Goal: Task Accomplishment & Management: Use online tool/utility

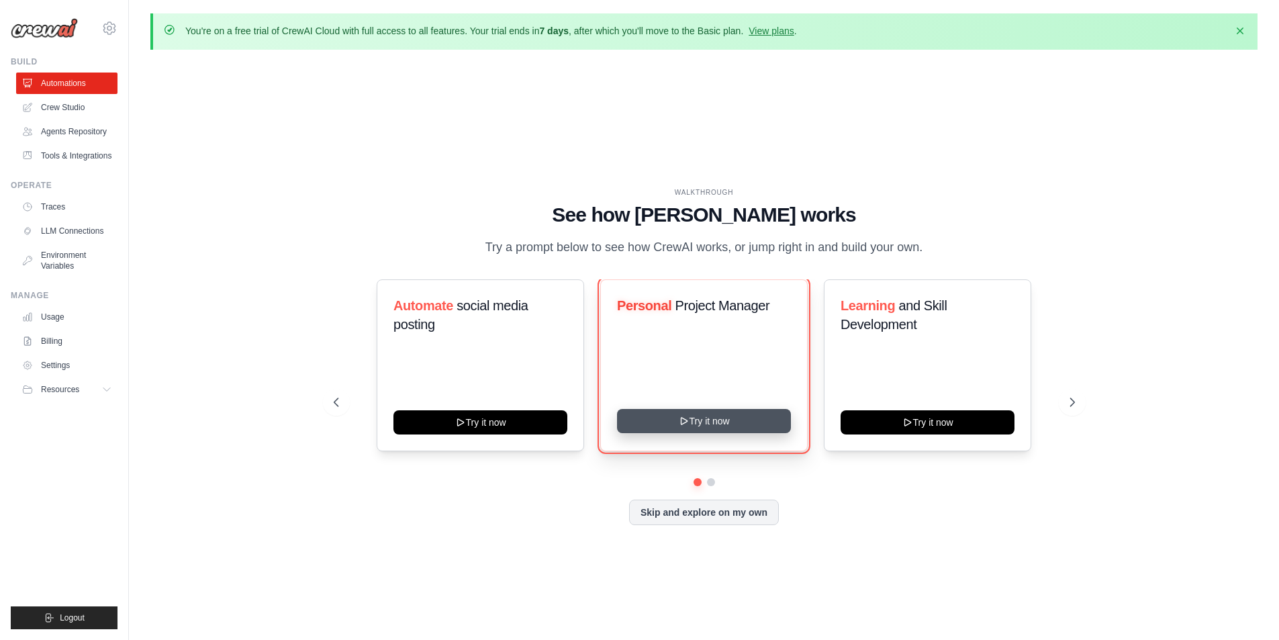
click at [657, 430] on button "Try it now" at bounding box center [704, 421] width 174 height 24
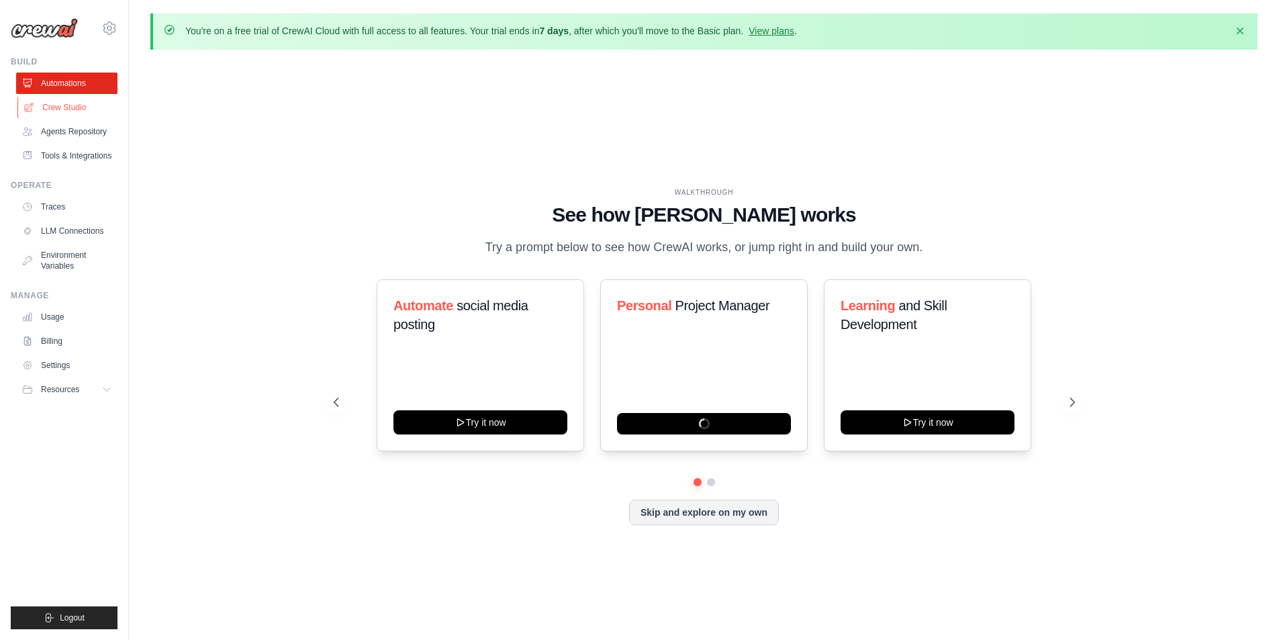
click at [83, 114] on link "Crew Studio" at bounding box center [67, 107] width 101 height 21
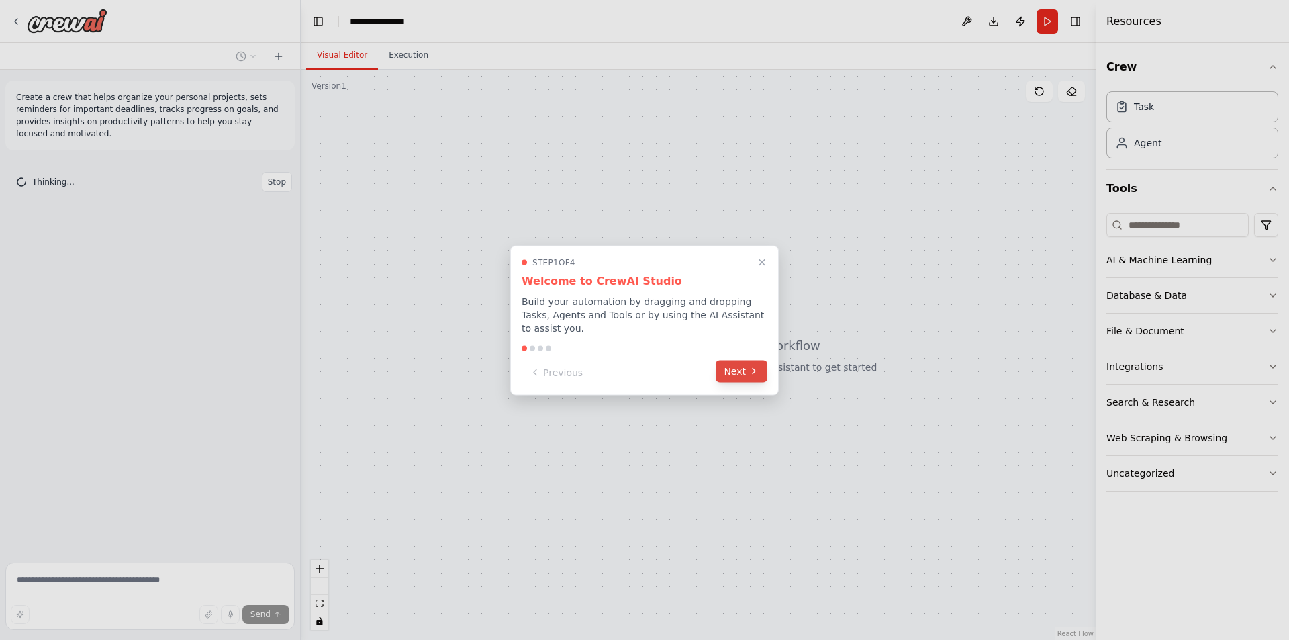
click at [730, 365] on button "Next" at bounding box center [742, 371] width 52 height 22
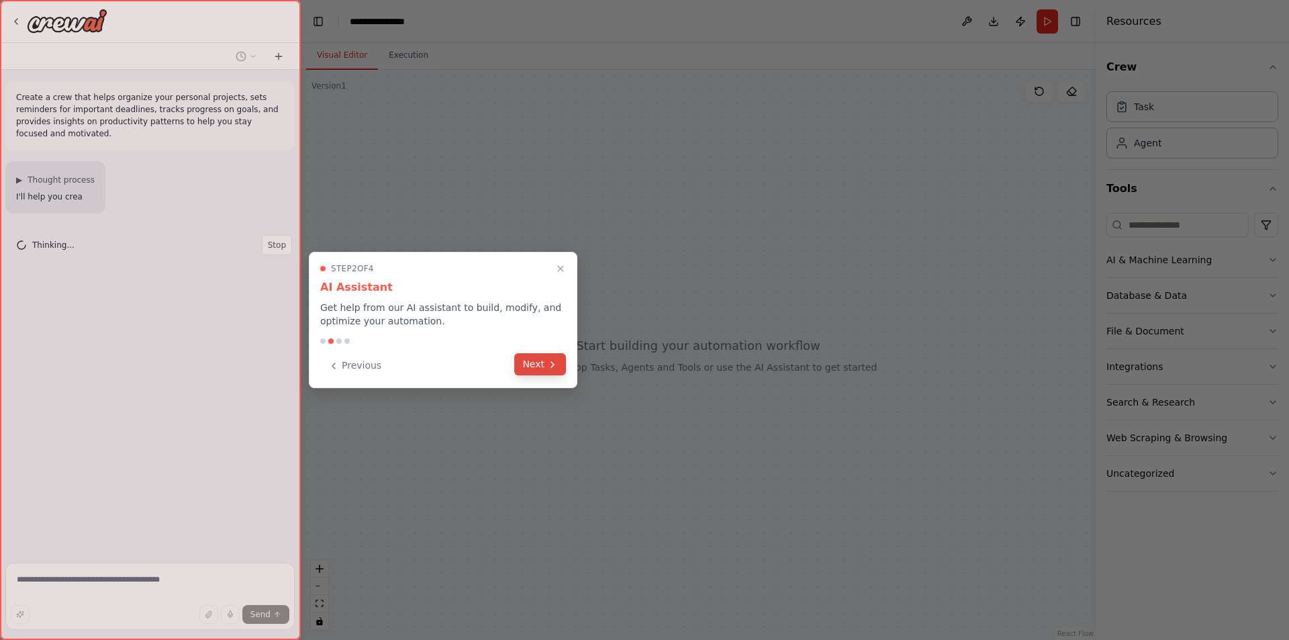
click at [538, 359] on button "Next" at bounding box center [540, 364] width 52 height 22
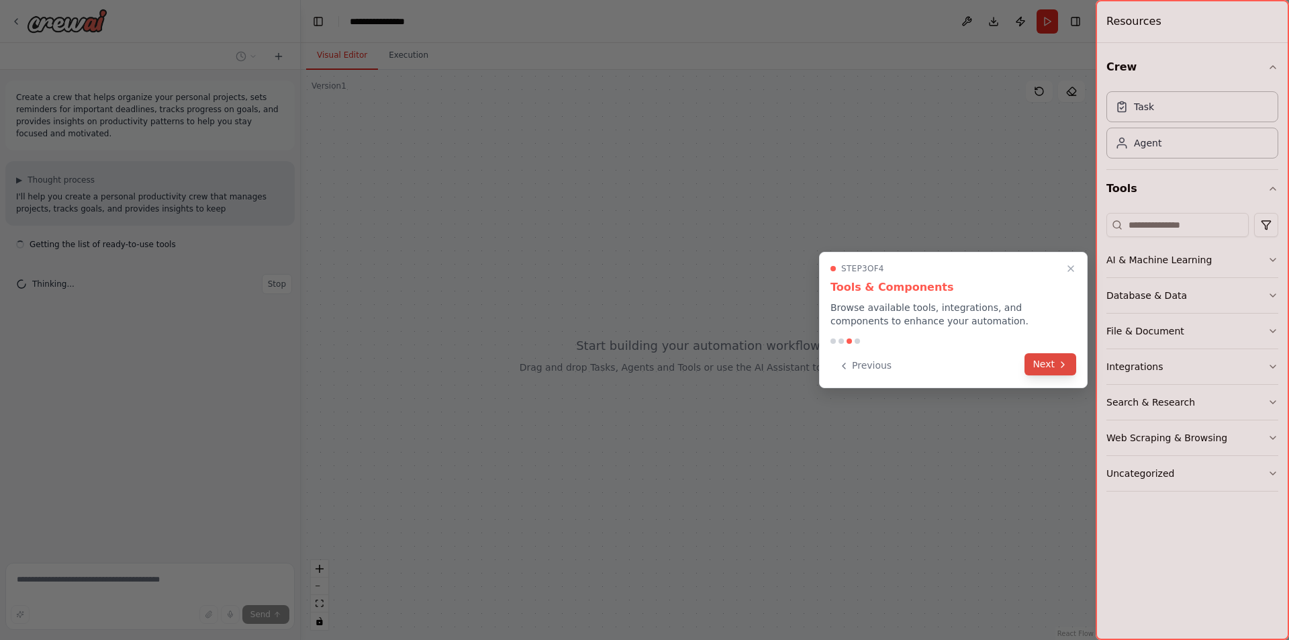
click at [1043, 367] on button "Next" at bounding box center [1051, 364] width 52 height 22
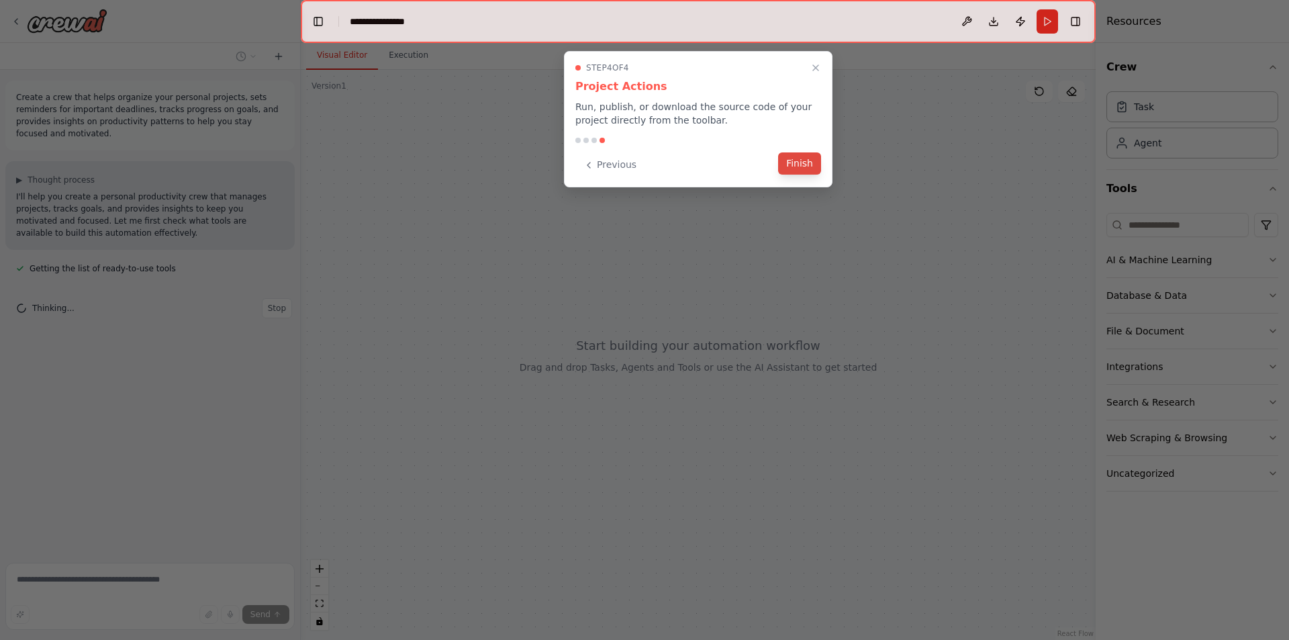
click at [804, 158] on button "Finish" at bounding box center [799, 163] width 43 height 22
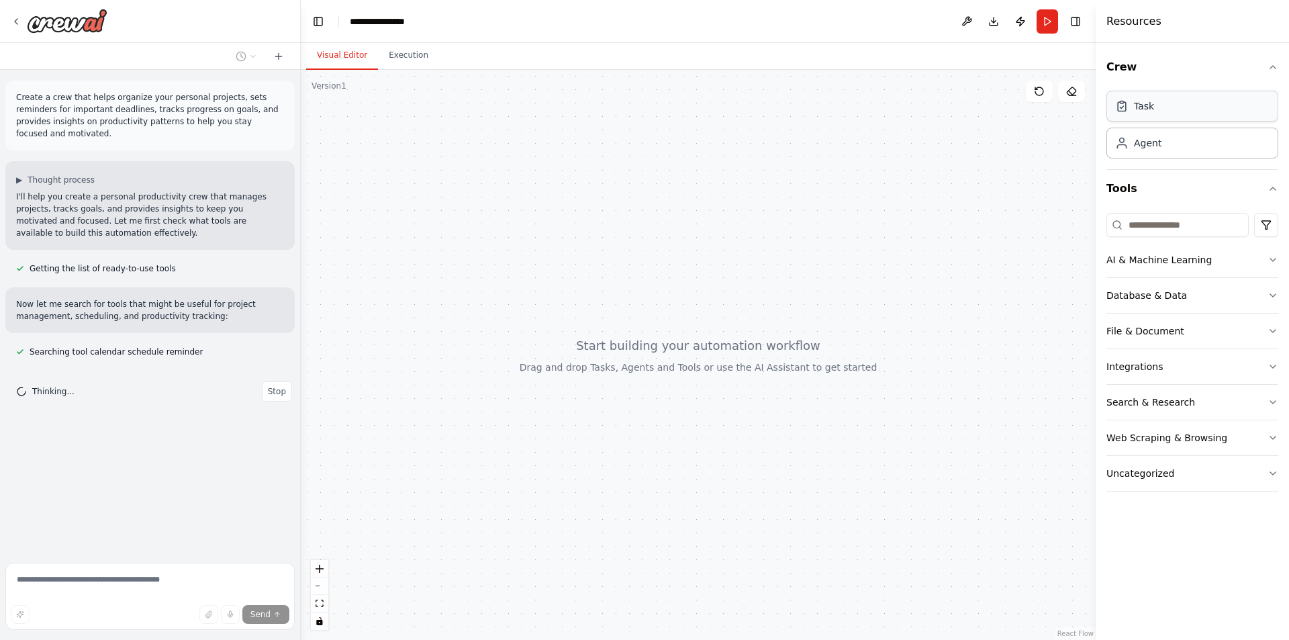
click at [1204, 113] on div "Task" at bounding box center [1192, 106] width 172 height 31
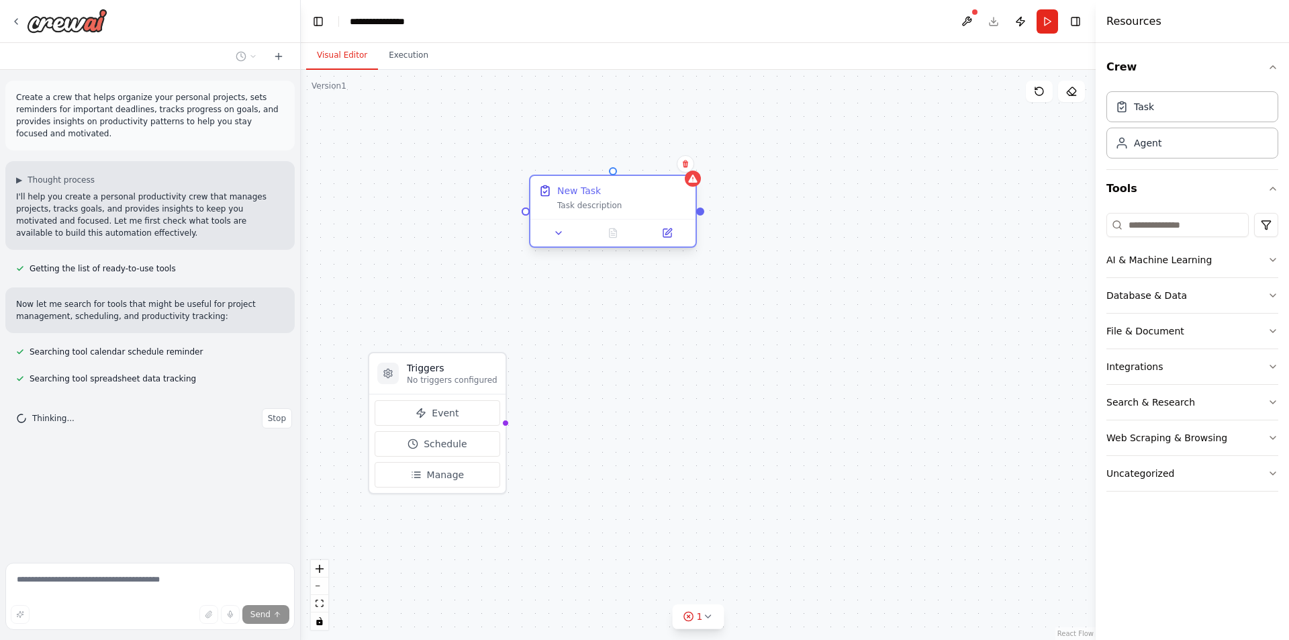
drag, startPoint x: 823, startPoint y: 214, endPoint x: 580, endPoint y: 187, distance: 244.6
click at [580, 187] on div "New Task" at bounding box center [579, 190] width 44 height 13
click at [584, 205] on div "Task description" at bounding box center [622, 205] width 130 height 11
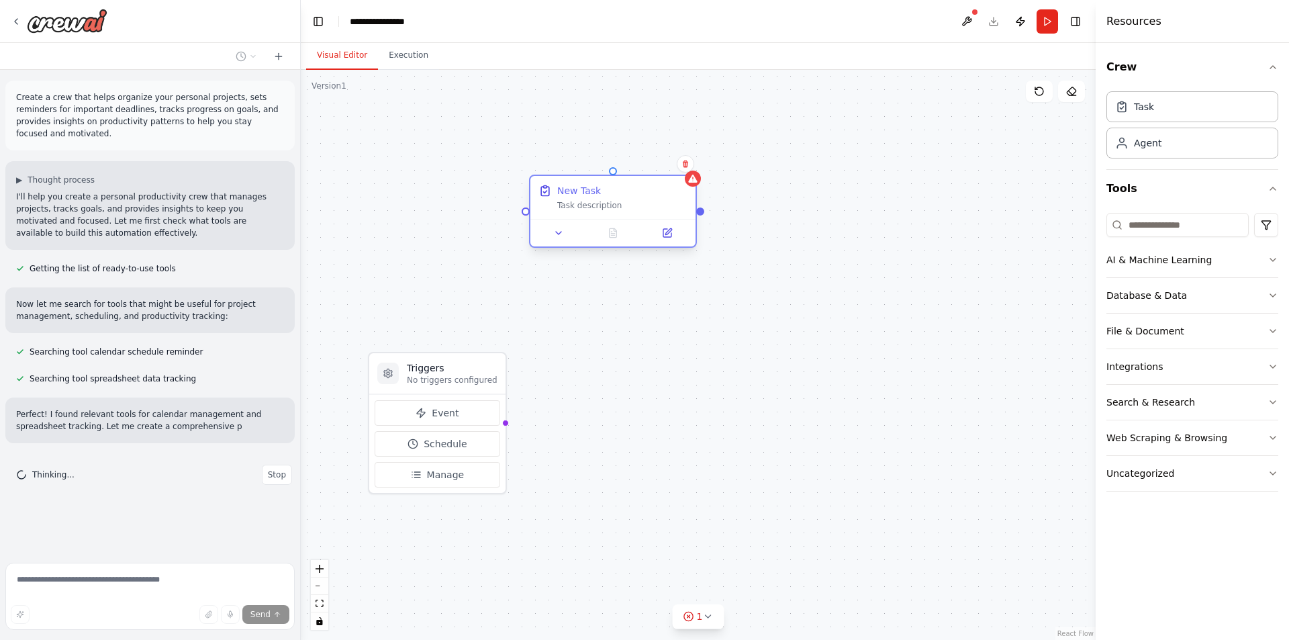
click at [584, 205] on div "Task description" at bounding box center [622, 205] width 130 height 11
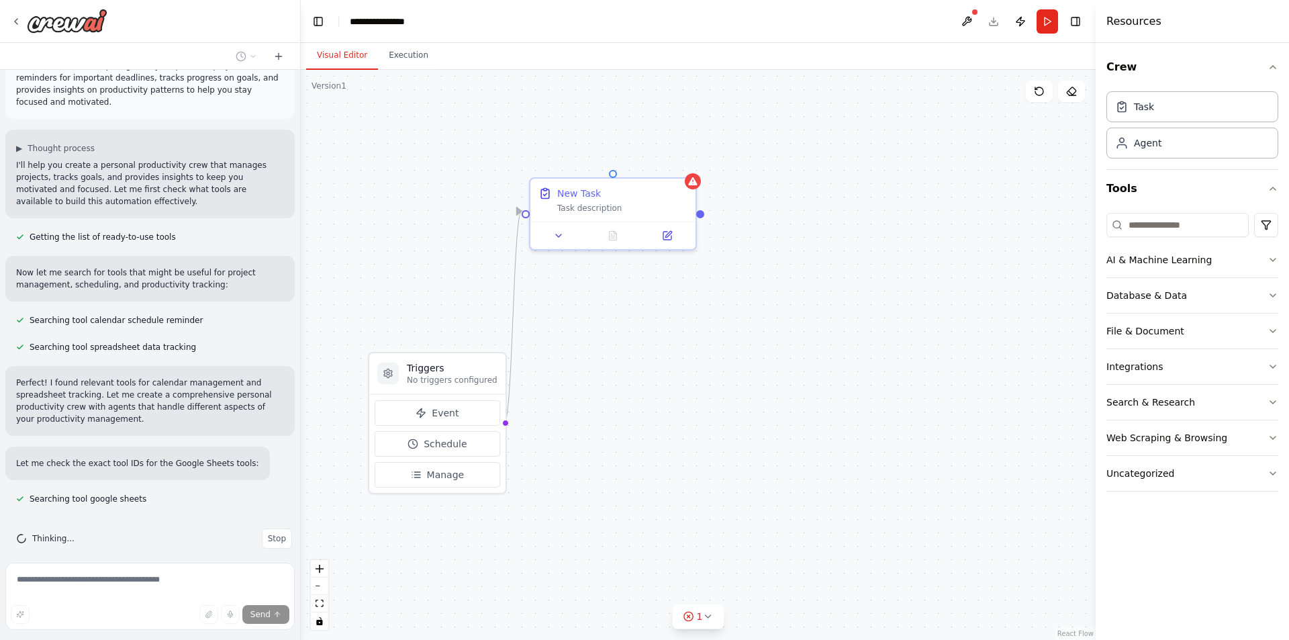
scroll to position [58, 0]
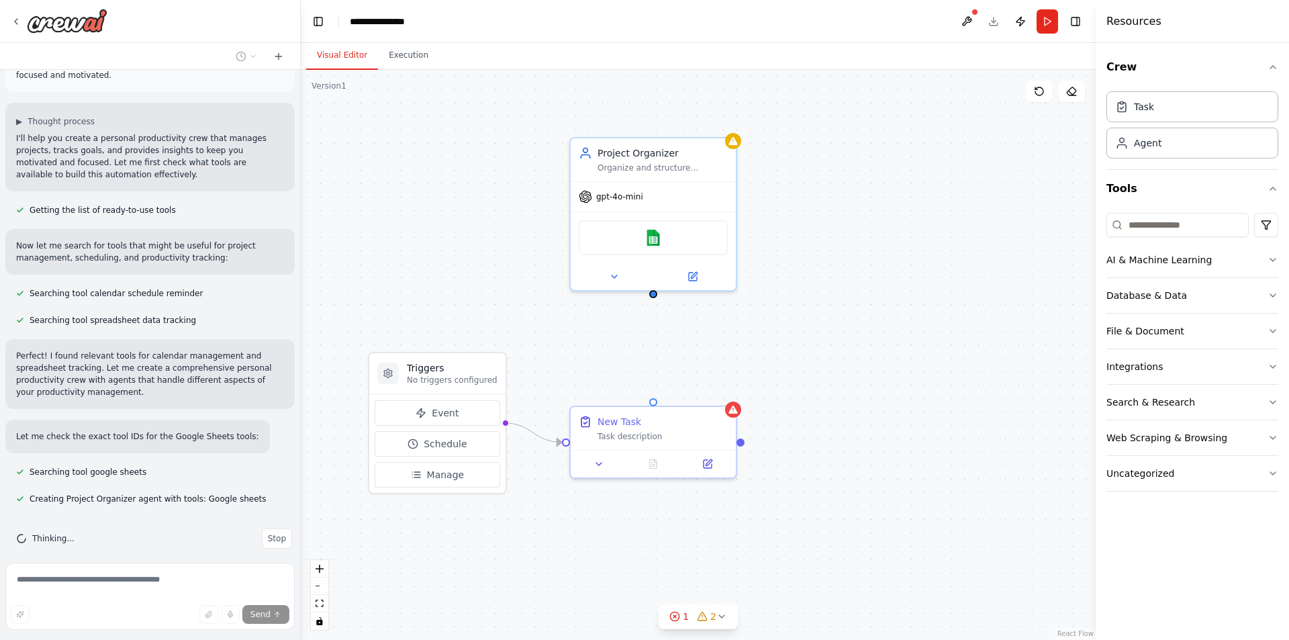
click at [965, 258] on div "Triggers No triggers configured Event Schedule Manage New Task Task description…" at bounding box center [698, 355] width 795 height 570
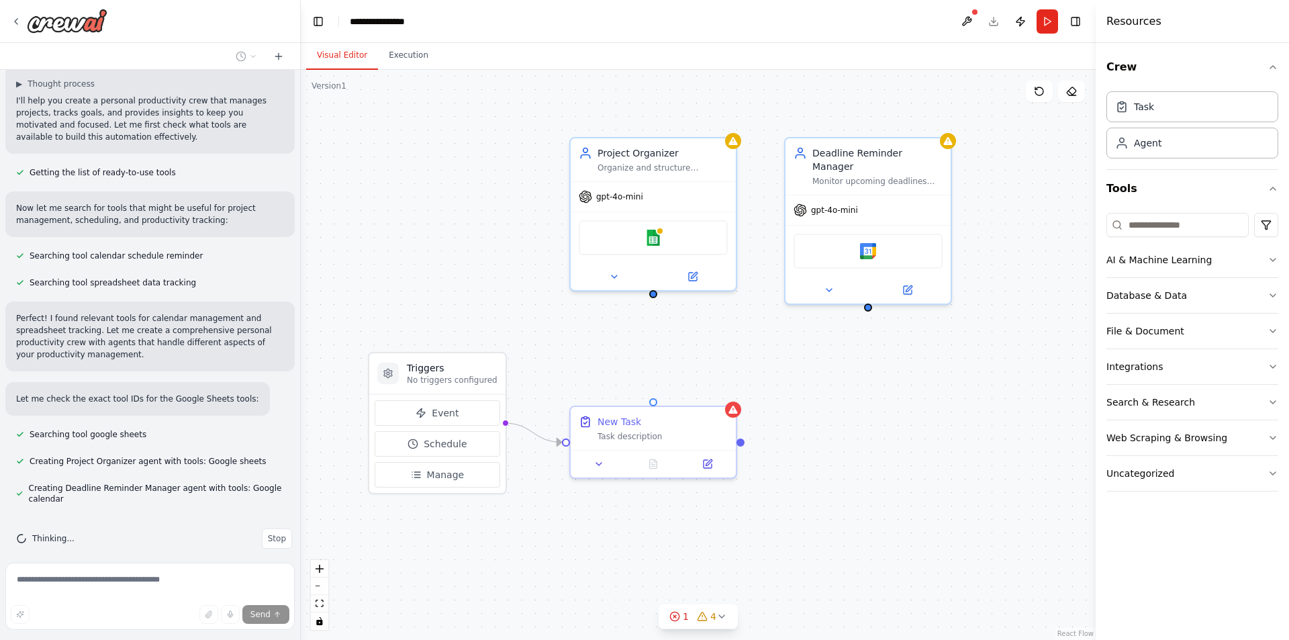
click at [961, 505] on div "Triggers No triggers configured Event Schedule Manage New Task Task description…" at bounding box center [698, 355] width 795 height 570
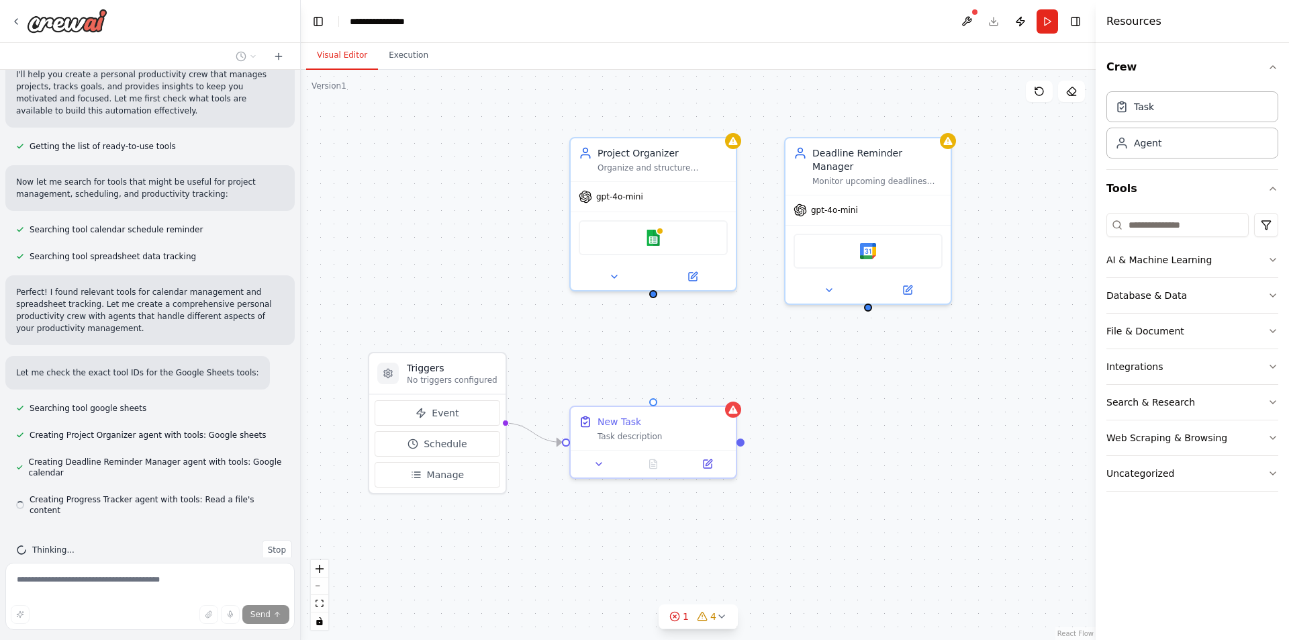
scroll to position [123, 0]
click at [613, 276] on icon at bounding box center [614, 274] width 11 height 11
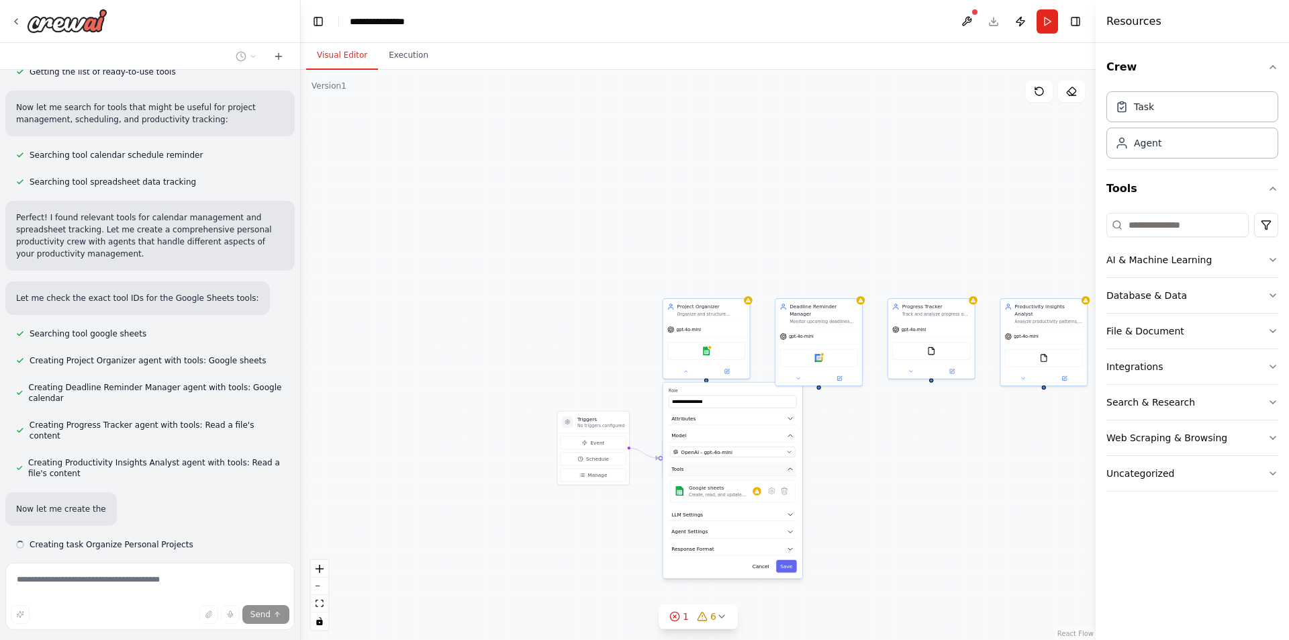
scroll to position [232, 0]
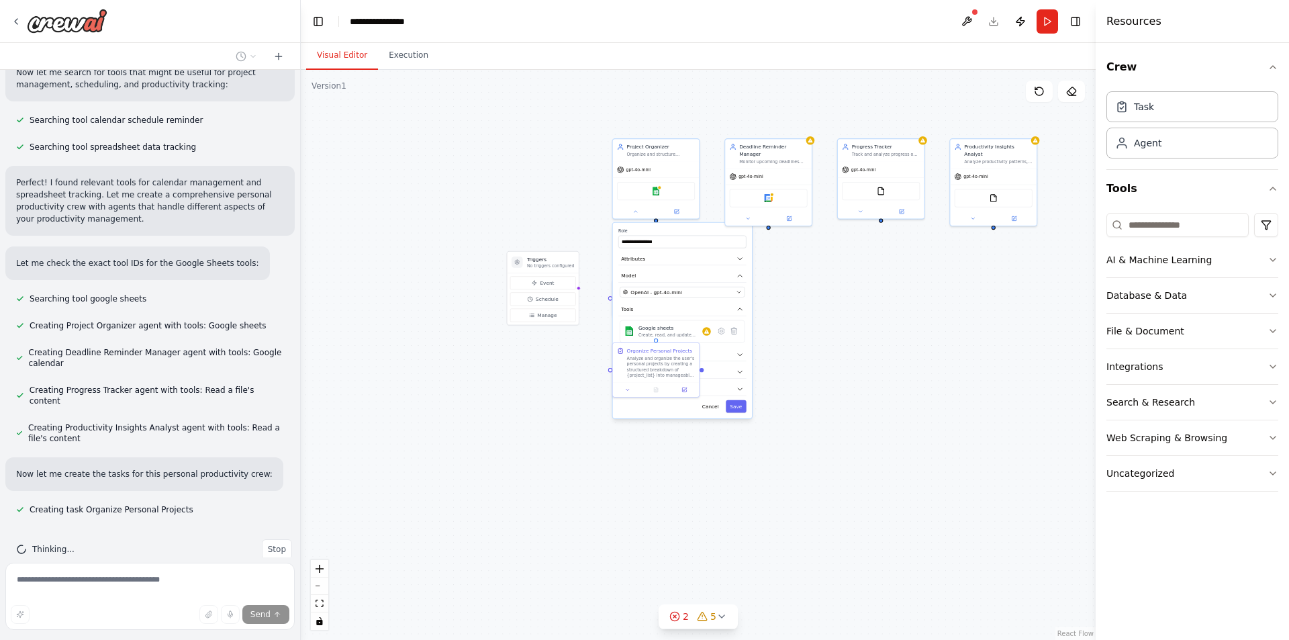
drag, startPoint x: 808, startPoint y: 480, endPoint x: 757, endPoint y: 298, distance: 189.0
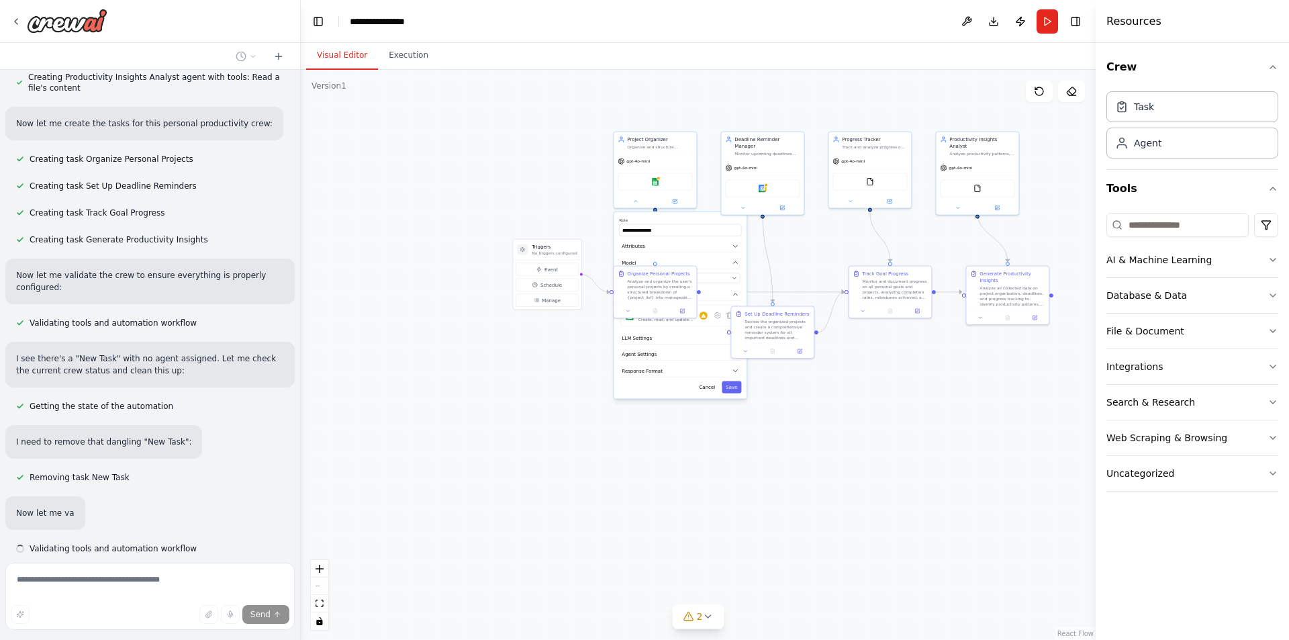
scroll to position [621, 0]
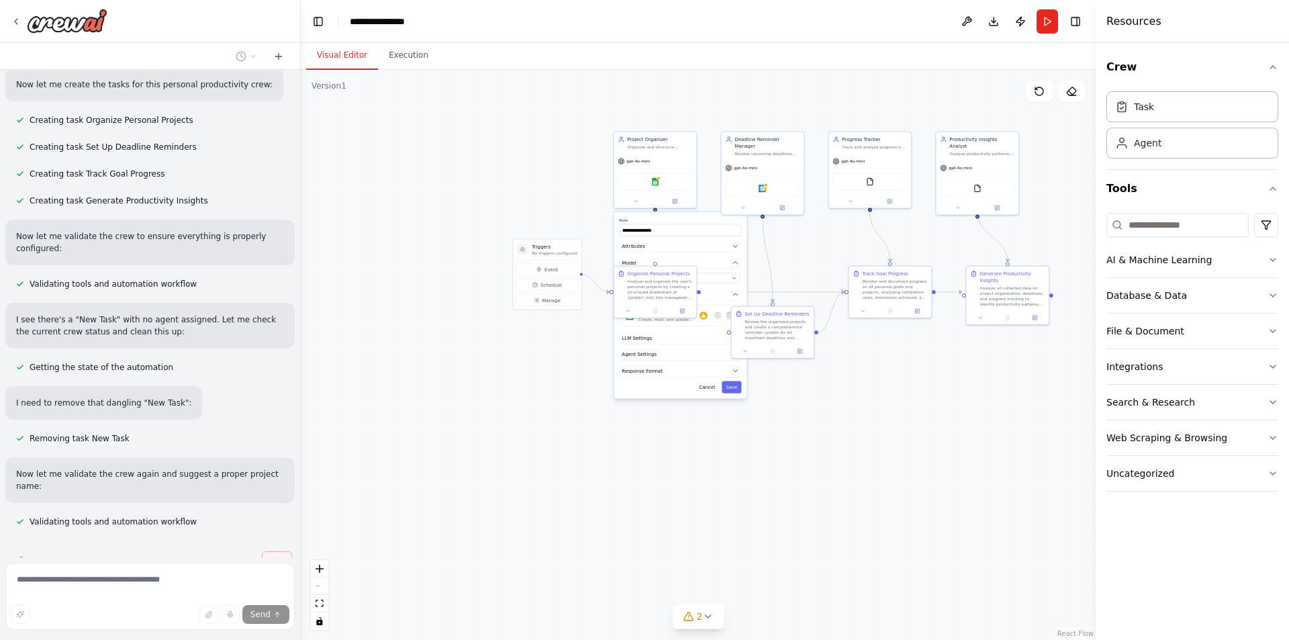
drag, startPoint x: 266, startPoint y: 532, endPoint x: 291, endPoint y: 609, distance: 81.1
click at [267, 551] on button "Stop" at bounding box center [277, 561] width 30 height 20
type textarea "**********"
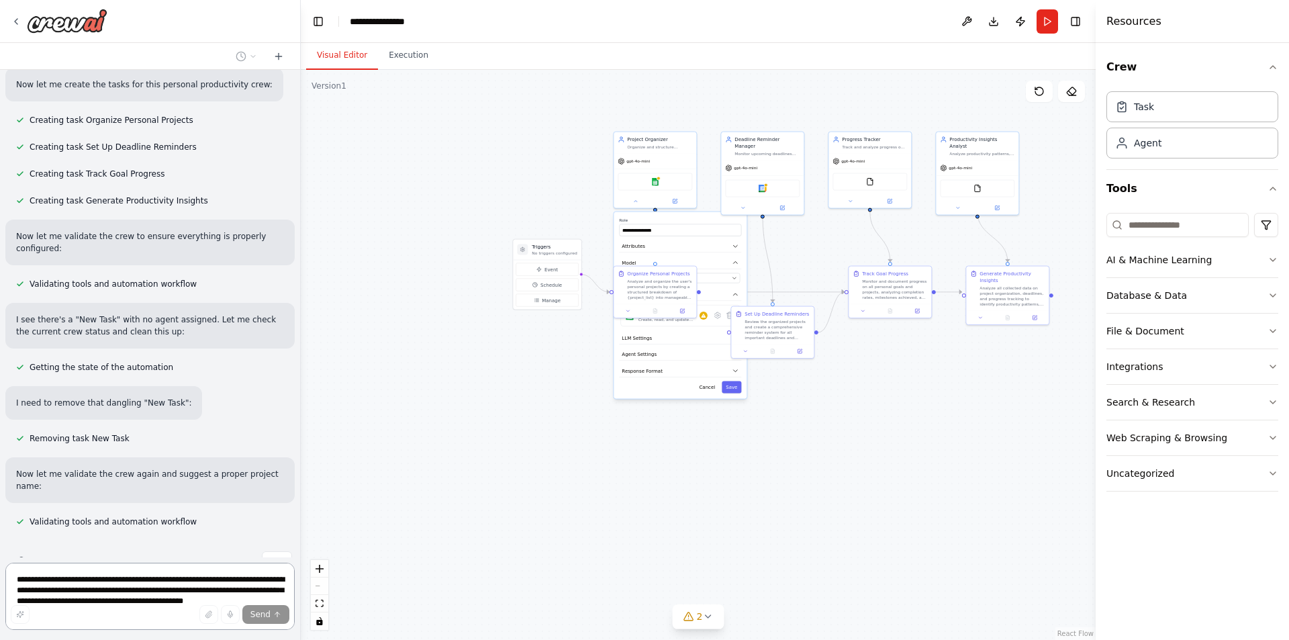
scroll to position [0, 0]
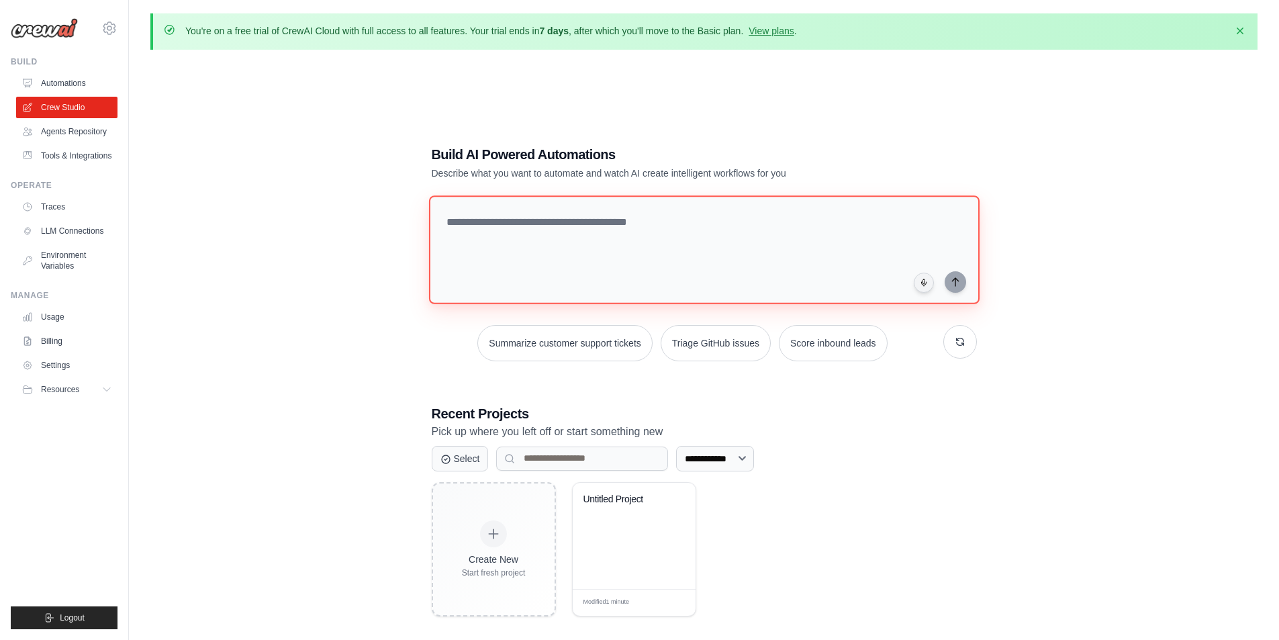
click at [475, 234] on textarea at bounding box center [703, 249] width 551 height 109
type textarea "**********"
click at [956, 285] on icon "submit" at bounding box center [955, 281] width 11 height 11
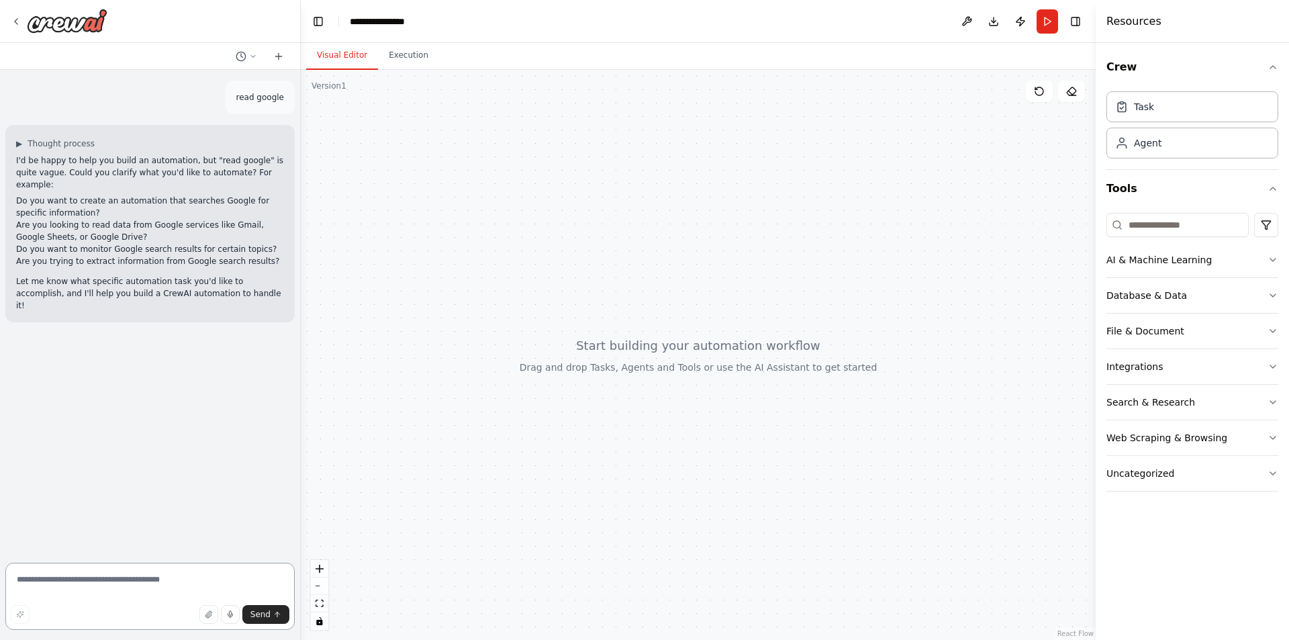
click at [102, 584] on textarea at bounding box center [149, 596] width 289 height 67
drag, startPoint x: 203, startPoint y: 582, endPoint x: 219, endPoint y: 607, distance: 29.6
click at [219, 607] on div "**********" at bounding box center [149, 599] width 289 height 72
type textarea "**********"
click at [271, 621] on button "Send" at bounding box center [265, 614] width 47 height 19
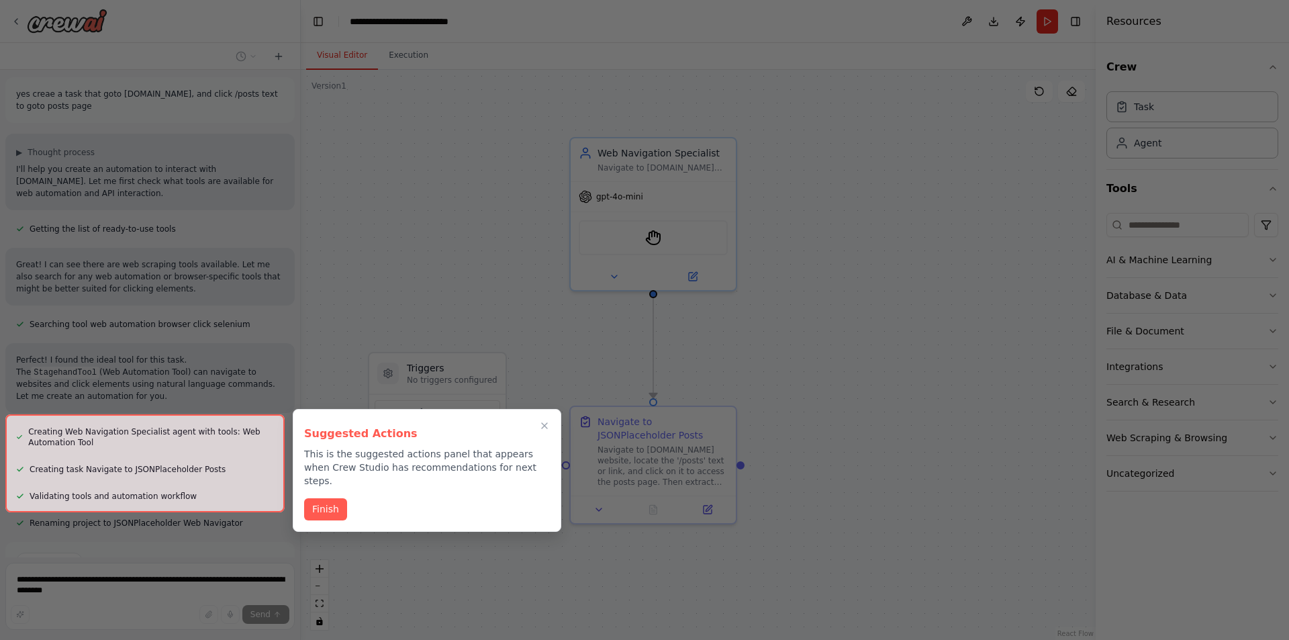
scroll to position [365, 0]
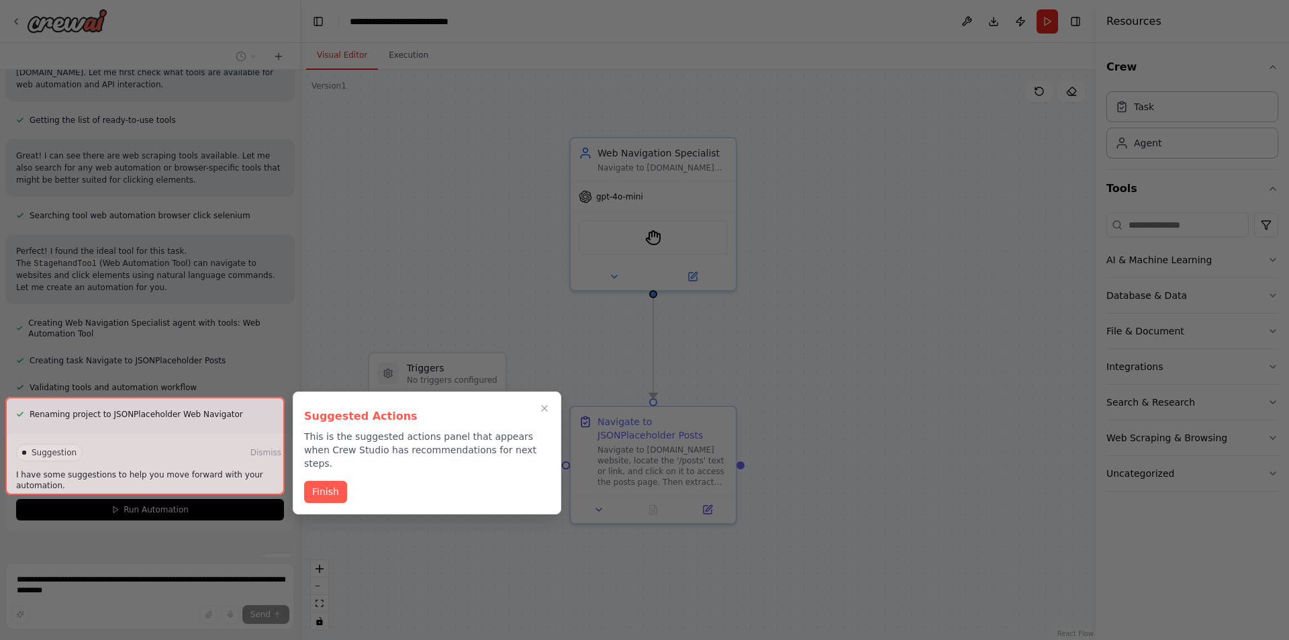
click at [200, 465] on div at bounding box center [144, 446] width 279 height 98
drag, startPoint x: 203, startPoint y: 478, endPoint x: 264, endPoint y: 489, distance: 62.0
click at [203, 479] on div at bounding box center [144, 446] width 279 height 98
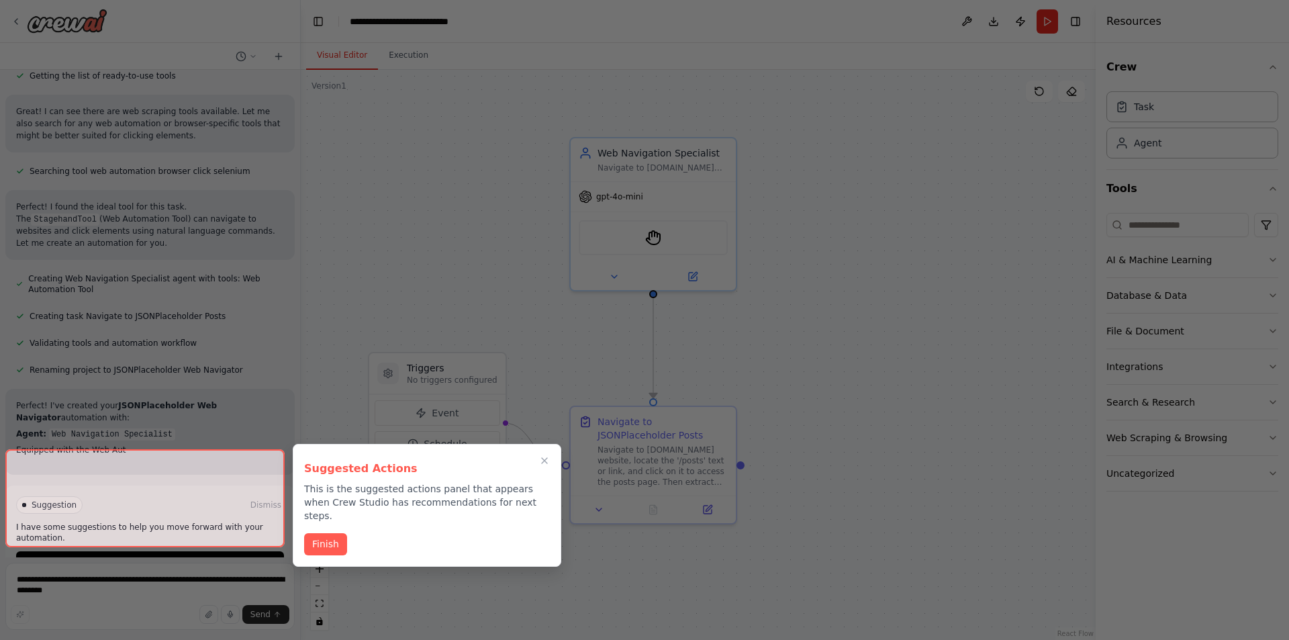
click at [335, 533] on button "Finish" at bounding box center [325, 544] width 43 height 22
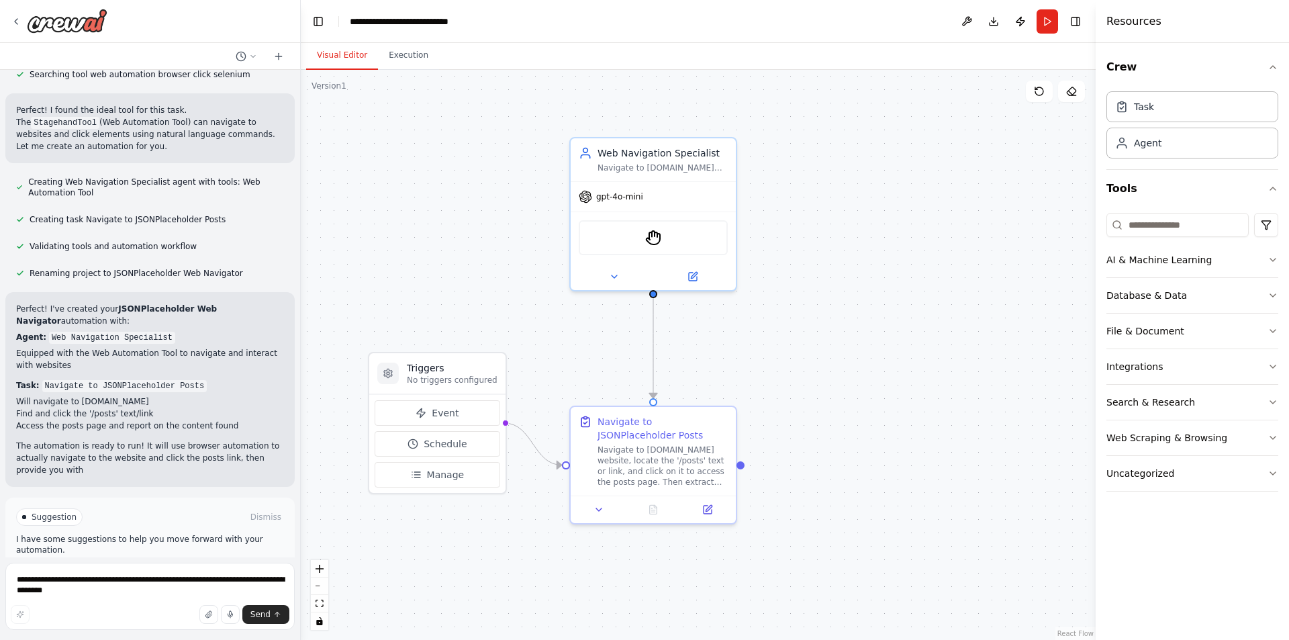
scroll to position [518, 0]
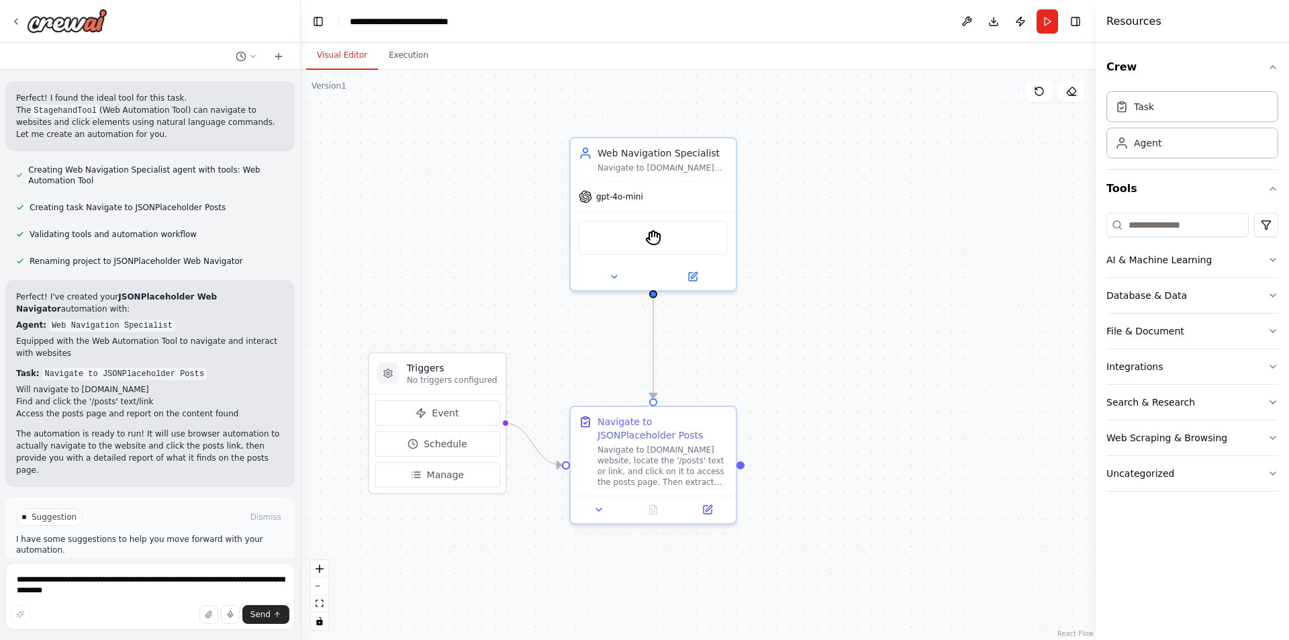
click at [131, 569] on span "Run Automation" at bounding box center [156, 574] width 65 height 11
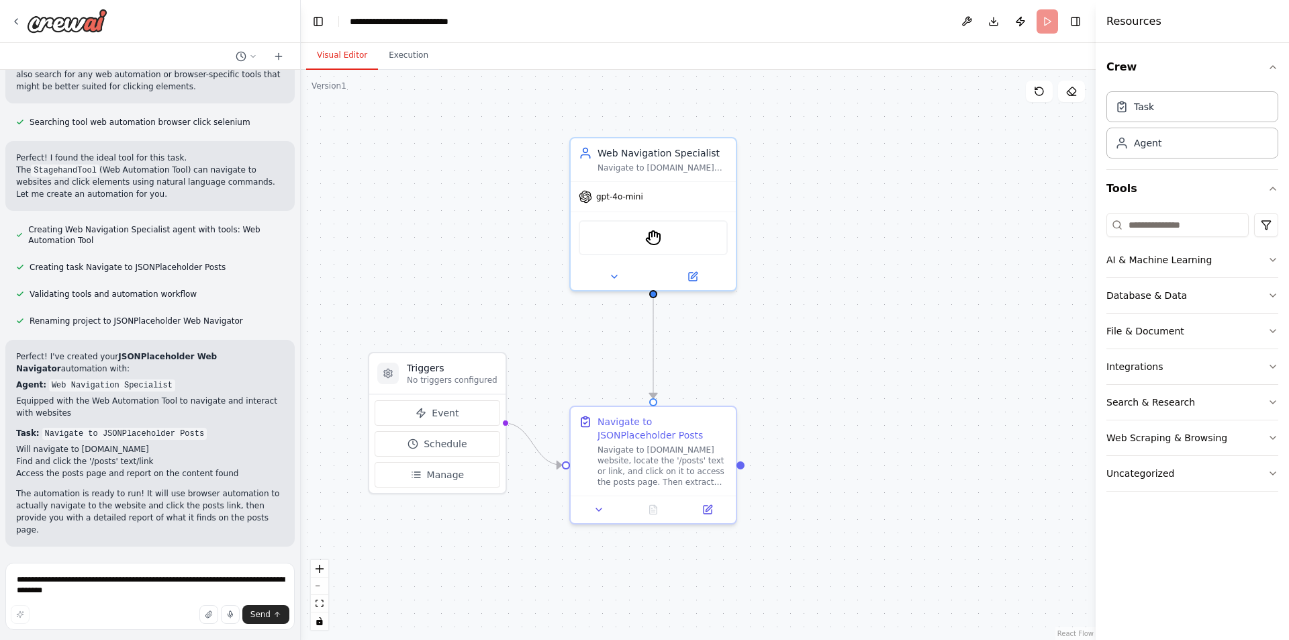
scroll to position [409, 0]
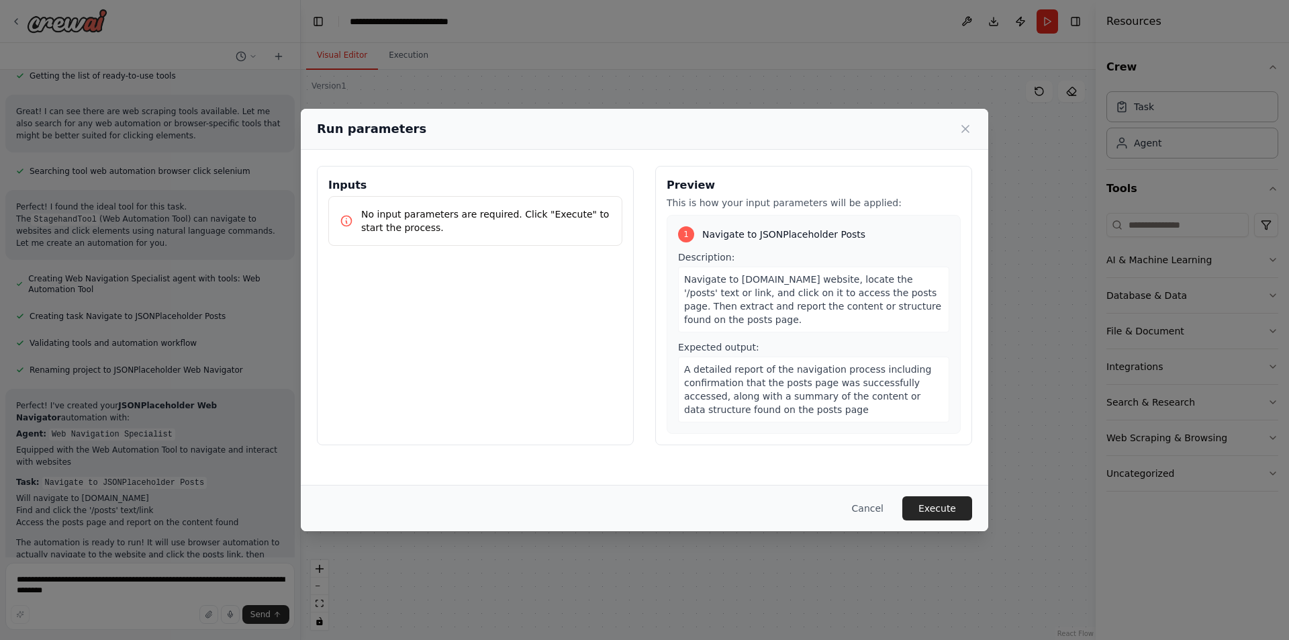
drag, startPoint x: 179, startPoint y: 509, endPoint x: 571, endPoint y: 536, distance: 393.1
click at [571, 536] on div "Run parameters Inputs No input parameters are required. Click "Execute" to star…" at bounding box center [644, 320] width 1289 height 640
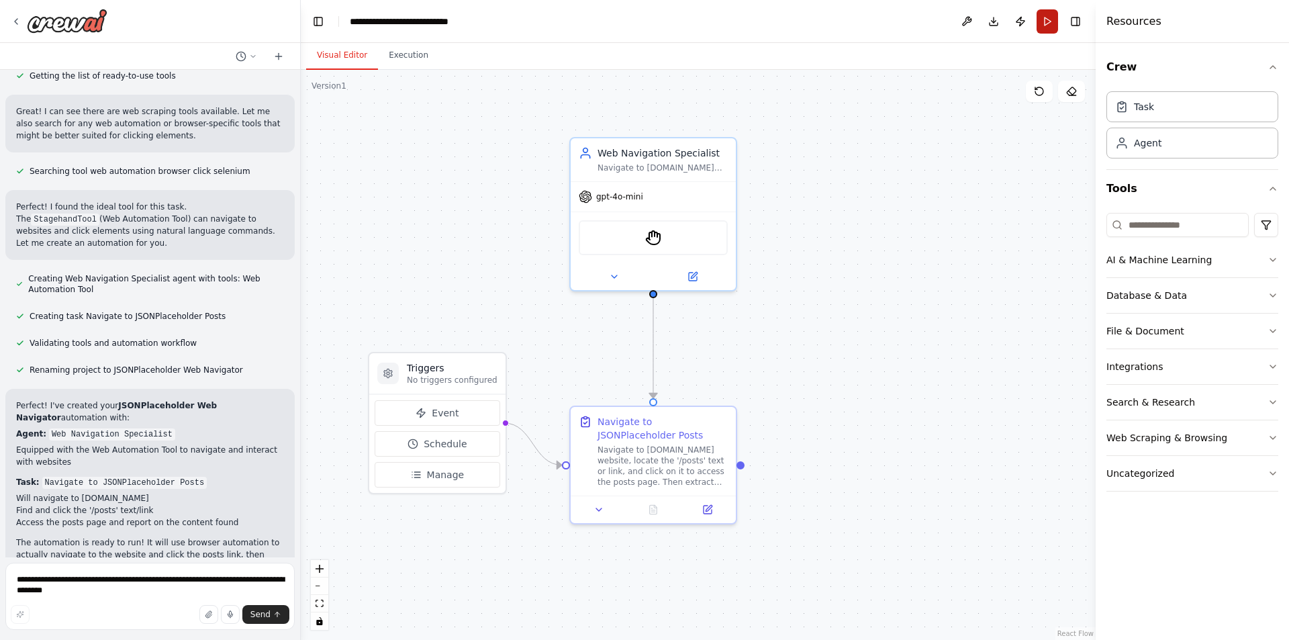
click at [1047, 16] on button "Run" at bounding box center [1047, 21] width 21 height 24
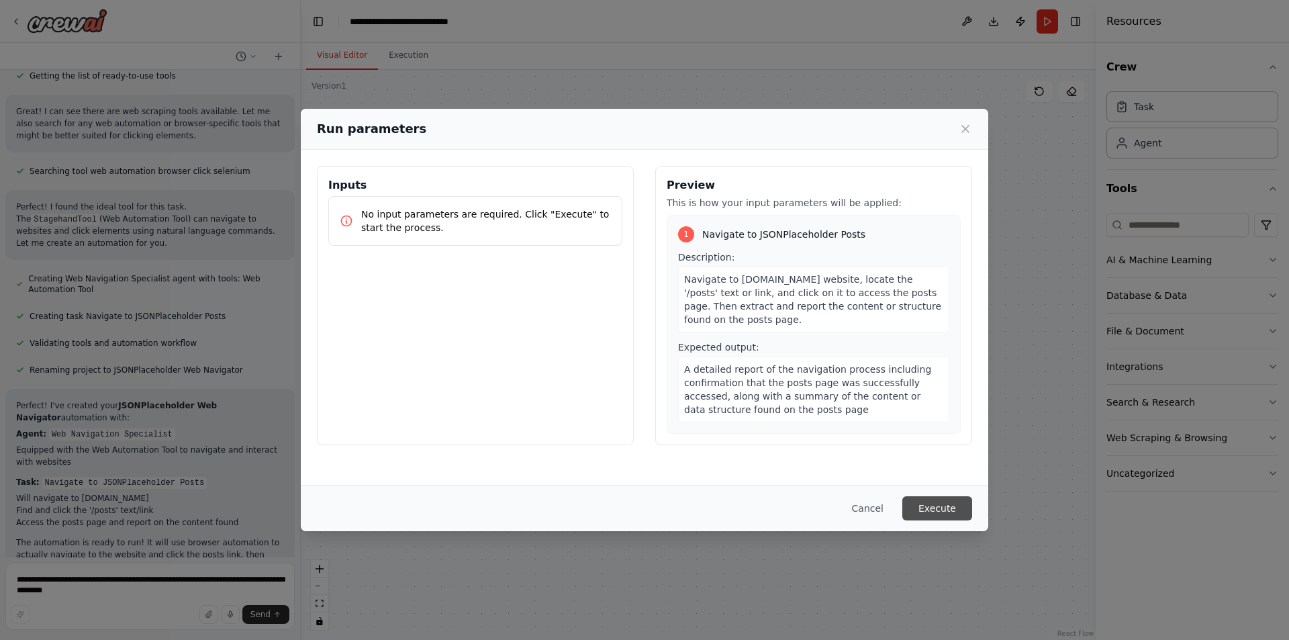
click at [947, 505] on button "Execute" at bounding box center [937, 508] width 70 height 24
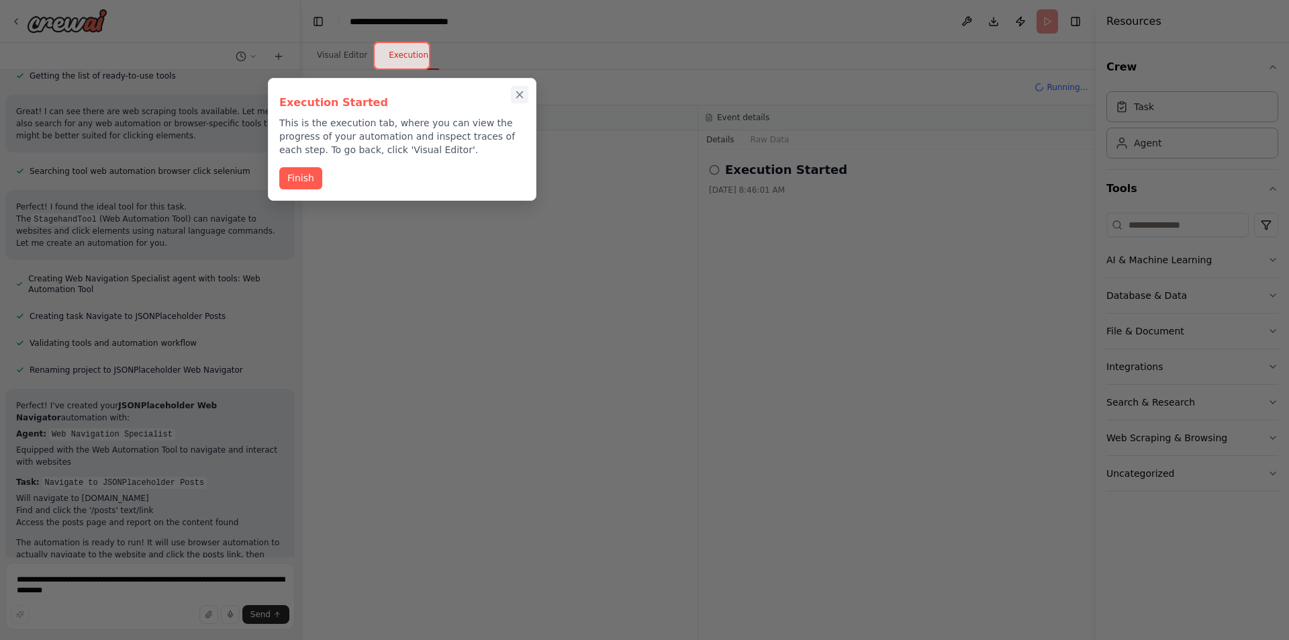
click at [518, 93] on icon "Close walkthrough" at bounding box center [520, 95] width 6 height 6
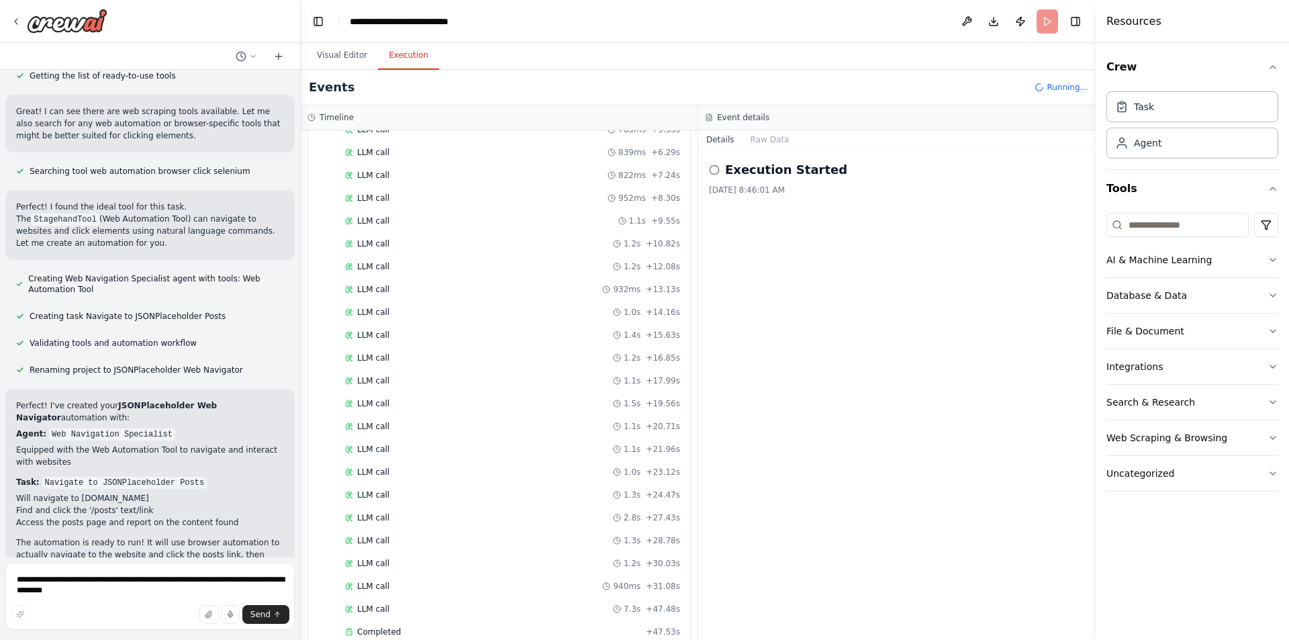
scroll to position [242, 0]
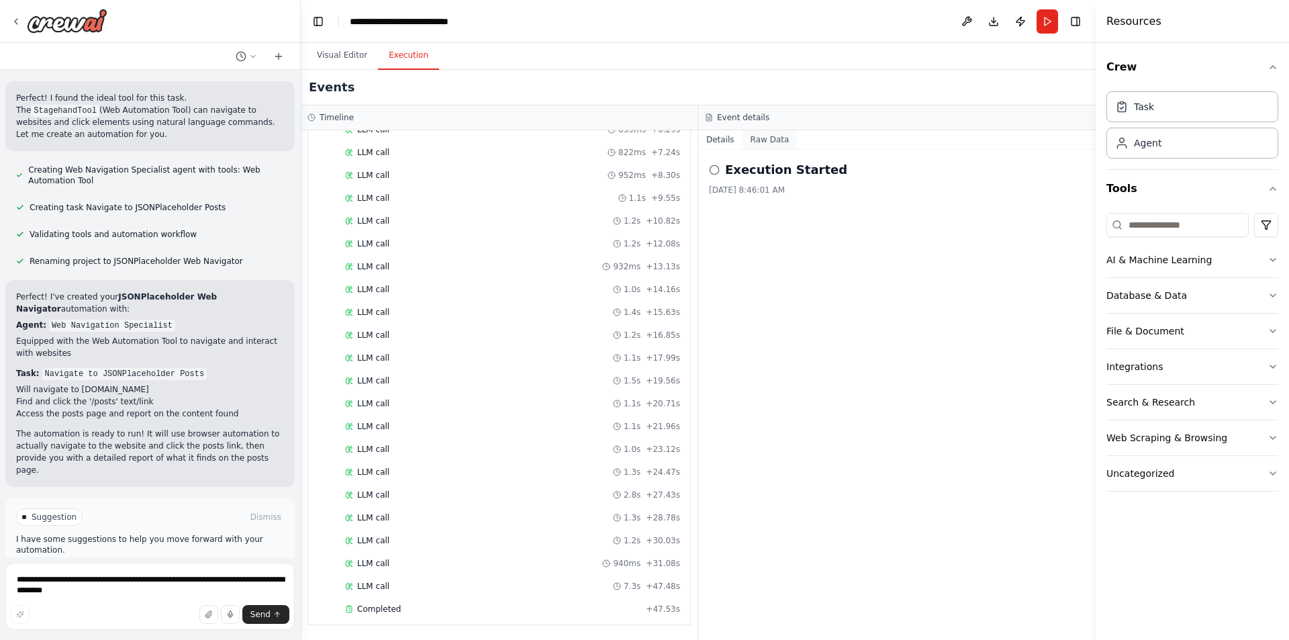
click at [775, 143] on button "Raw Data" at bounding box center [770, 139] width 55 height 19
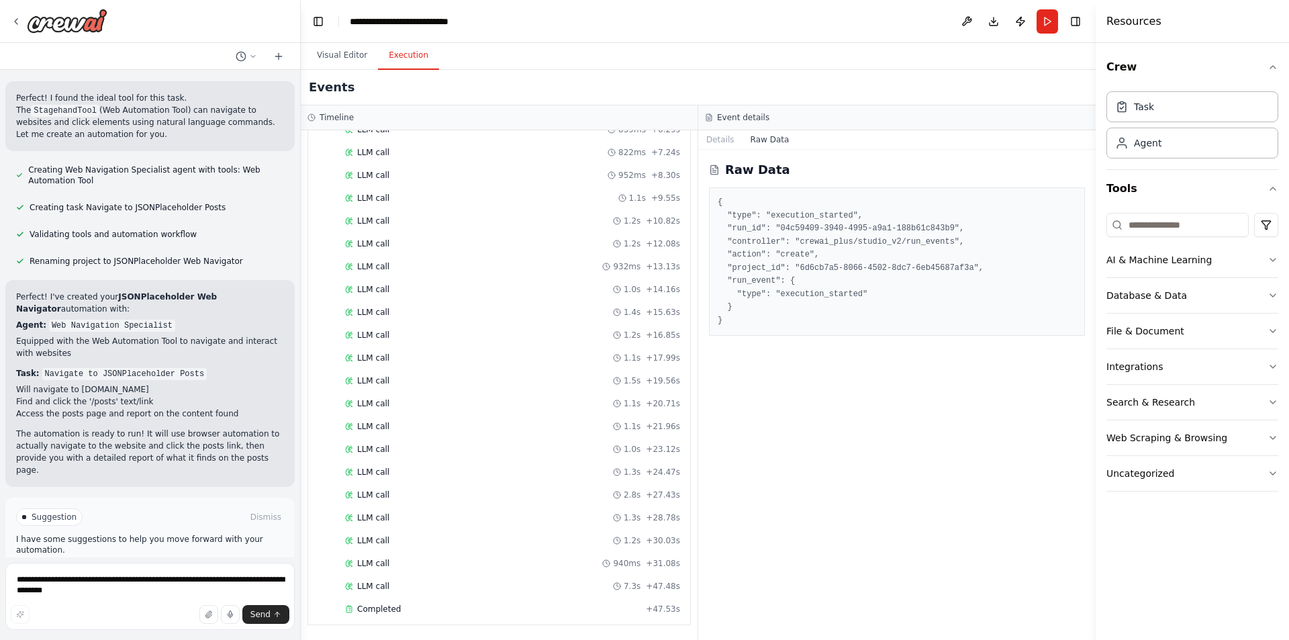
click at [352, 40] on header "**********" at bounding box center [698, 21] width 795 height 43
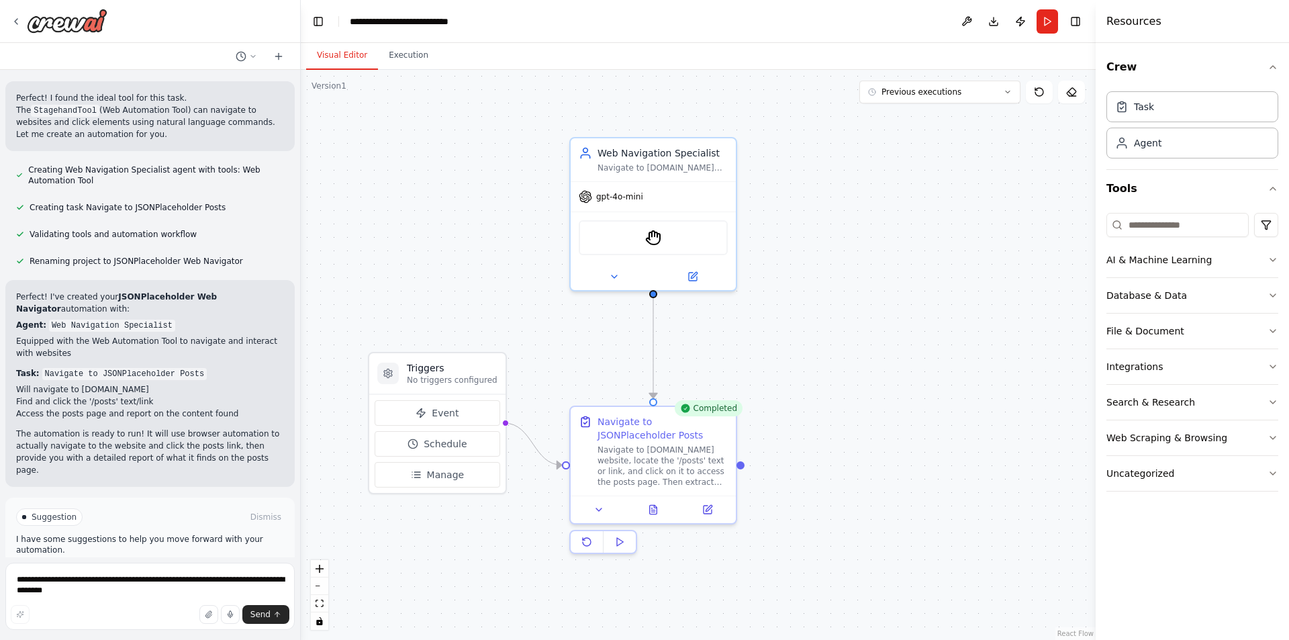
click at [352, 54] on button "Visual Editor" at bounding box center [342, 56] width 72 height 28
click at [424, 70] on div ".deletable-edge-delete-btn { width: 20px; height: 20px; border: 0px solid #ffff…" at bounding box center [698, 355] width 795 height 570
click at [423, 54] on button "Execution" at bounding box center [408, 56] width 61 height 28
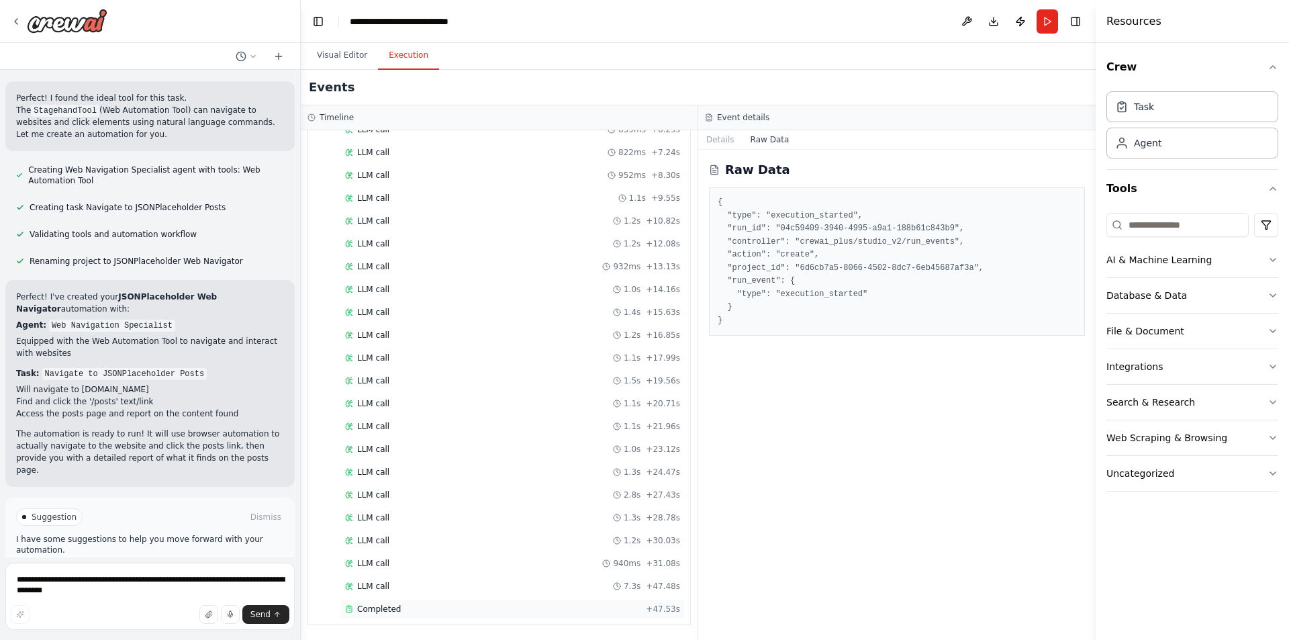
click at [382, 605] on span "Completed" at bounding box center [379, 609] width 44 height 11
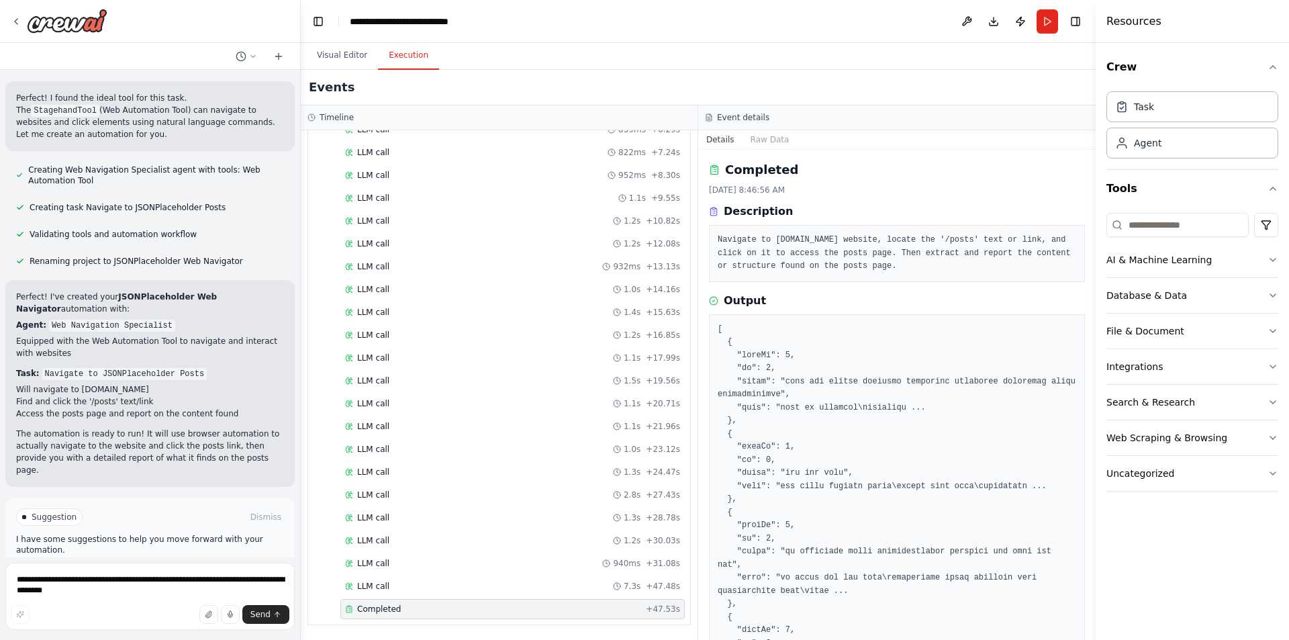
drag, startPoint x: 1092, startPoint y: 199, endPoint x: 1104, endPoint y: 339, distance: 140.2
click at [1104, 339] on div "Resources Crew Task Agent Tools AI & Machine Learning Database & Data File & Do…" at bounding box center [1192, 320] width 193 height 640
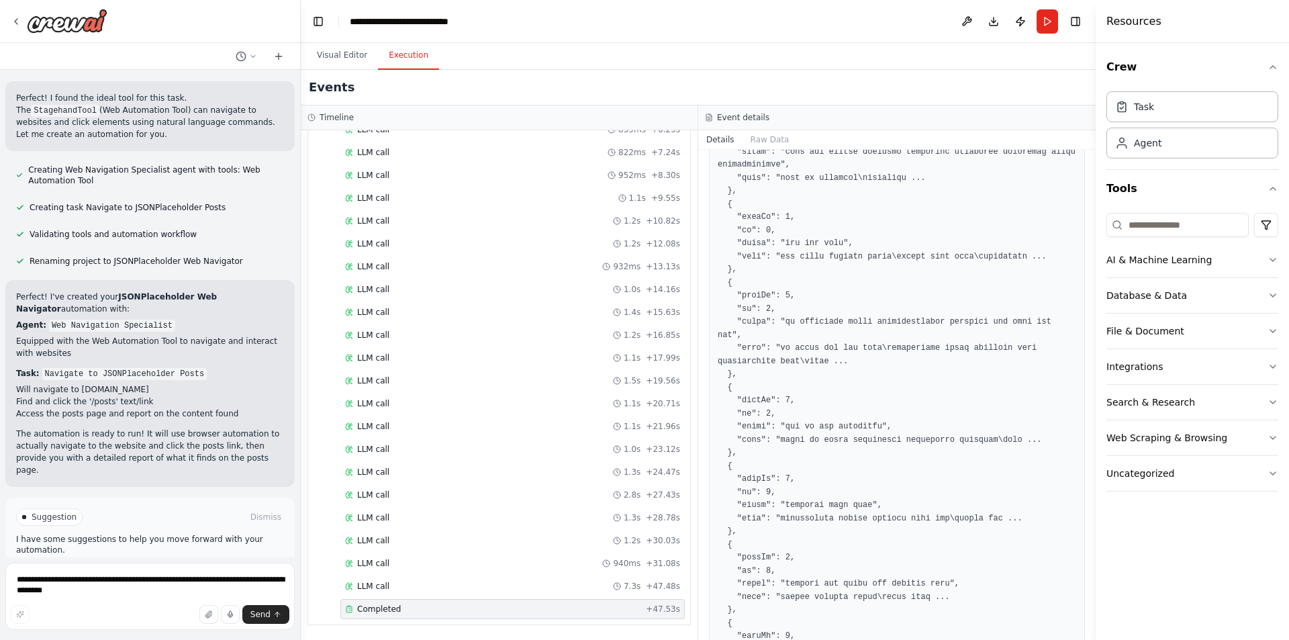
scroll to position [0, 0]
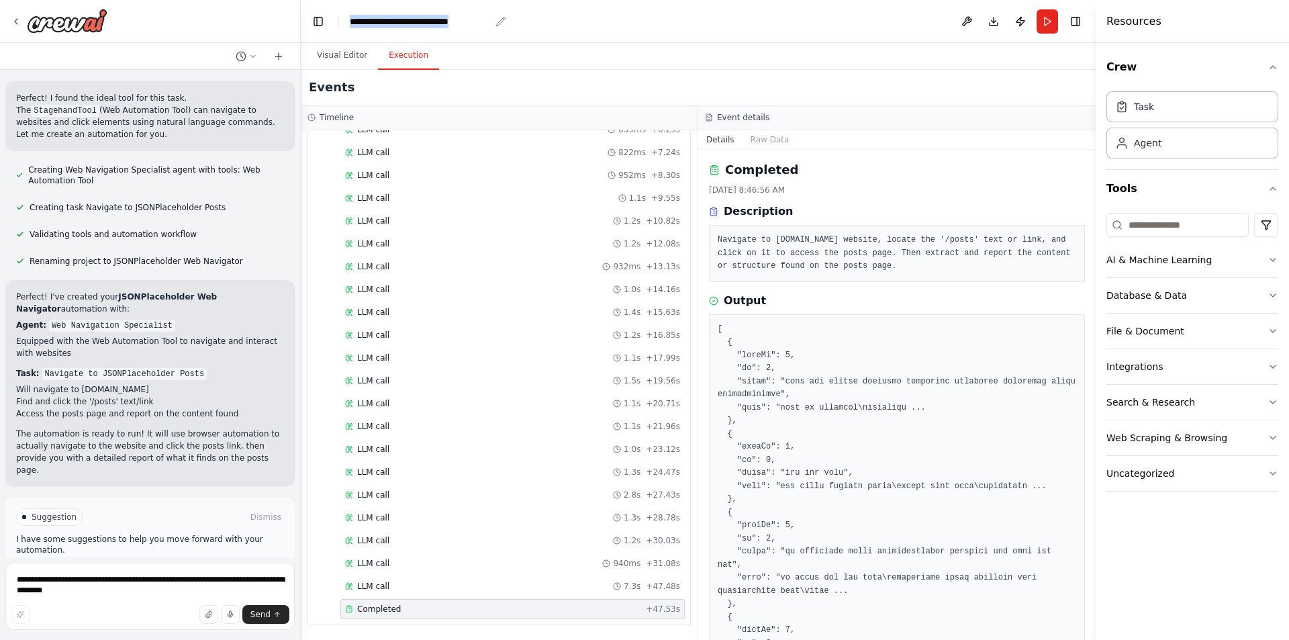
drag, startPoint x: 481, startPoint y: 21, endPoint x: 346, endPoint y: 23, distance: 135.6
click at [347, 23] on header "**********" at bounding box center [698, 21] width 795 height 43
click at [601, 85] on div "Events" at bounding box center [698, 88] width 795 height 36
